Goal: Information Seeking & Learning: Understand process/instructions

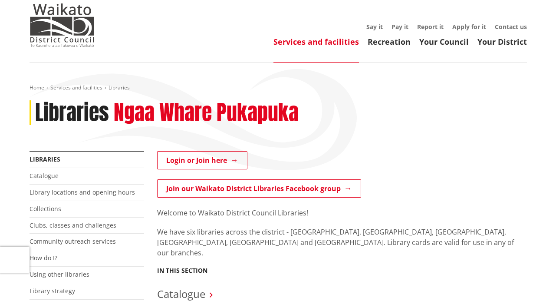
scroll to position [130, 0]
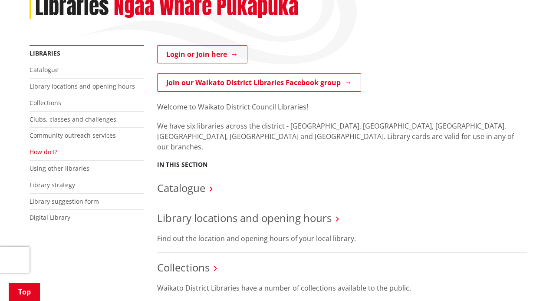
click at [44, 152] on link "How do I?" at bounding box center [44, 152] width 28 height 8
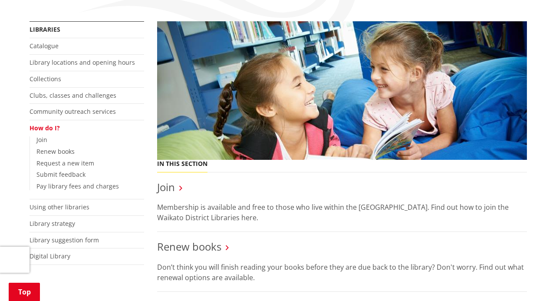
scroll to position [174, 0]
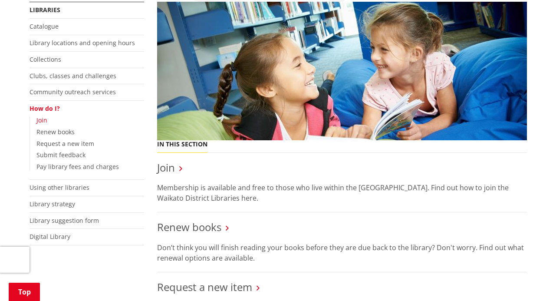
click at [43, 122] on link "Join" at bounding box center [41, 120] width 11 height 8
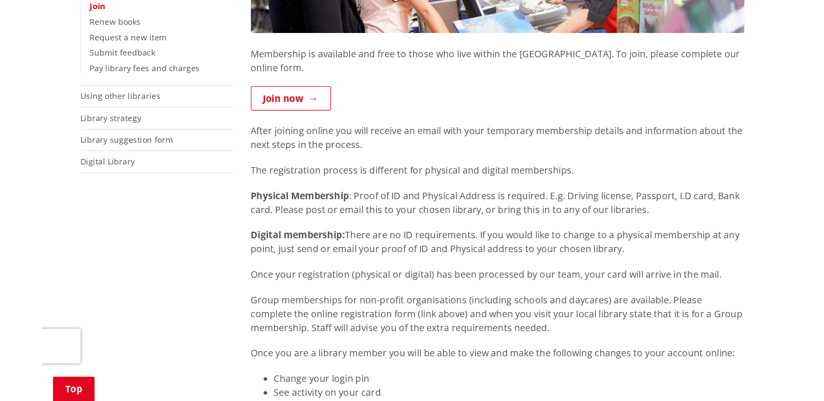
scroll to position [304, 0]
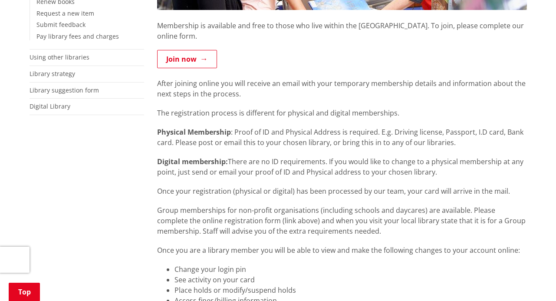
drag, startPoint x: 158, startPoint y: 149, endPoint x: 512, endPoint y: 182, distance: 355.9
click at [512, 182] on div "Membership is available and free to those who live within the Waikato. To join,…" at bounding box center [342, 199] width 370 height 378
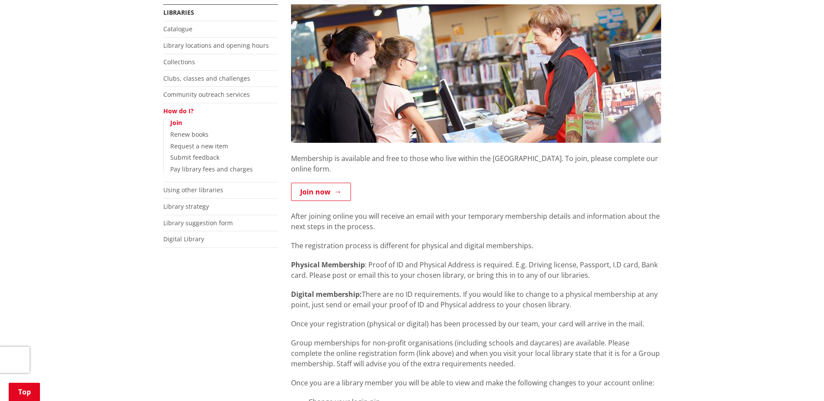
scroll to position [174, 0]
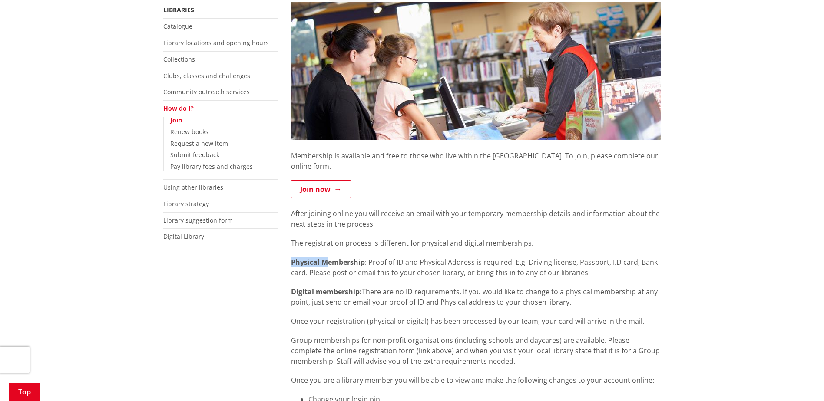
drag, startPoint x: 284, startPoint y: 245, endPoint x: 328, endPoint y: 247, distance: 43.5
click at [328, 247] on div "Membership is available and free to those who live within the Waikato. To join,…" at bounding box center [475, 365] width 383 height 726
drag, startPoint x: 328, startPoint y: 247, endPoint x: 264, endPoint y: 267, distance: 67.4
click at [264, 267] on div "More from this section Libraries Catalogue Library locations and opening hours …" at bounding box center [221, 134] width 128 height 265
drag, startPoint x: 286, startPoint y: 276, endPoint x: 651, endPoint y: 303, distance: 365.9
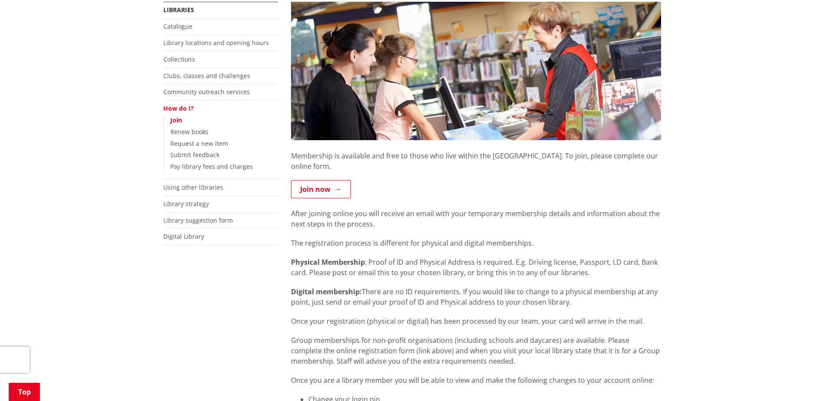
click at [556, 301] on div "Membership is available and free to those who live within the Waikato. To join,…" at bounding box center [475, 365] width 383 height 726
copy div "Digital membership: There are no ID requirements. If you would like to change t…"
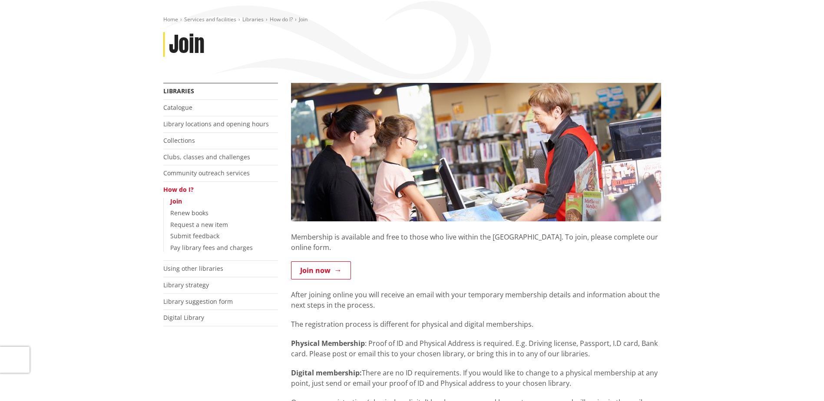
scroll to position [87, 0]
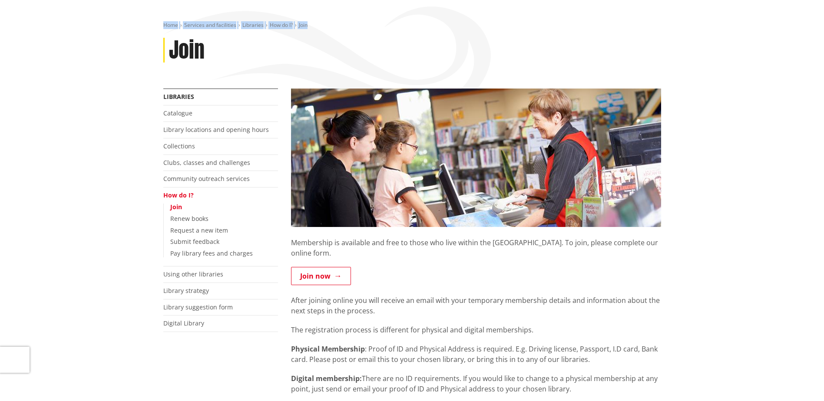
drag, startPoint x: 312, startPoint y: 24, endPoint x: 172, endPoint y: 18, distance: 140.0
copy ol "Home Services and facilities Libraries How do I? Join"
click at [300, 55] on div "Join" at bounding box center [412, 50] width 498 height 25
